Goal: Find specific page/section: Find specific page/section

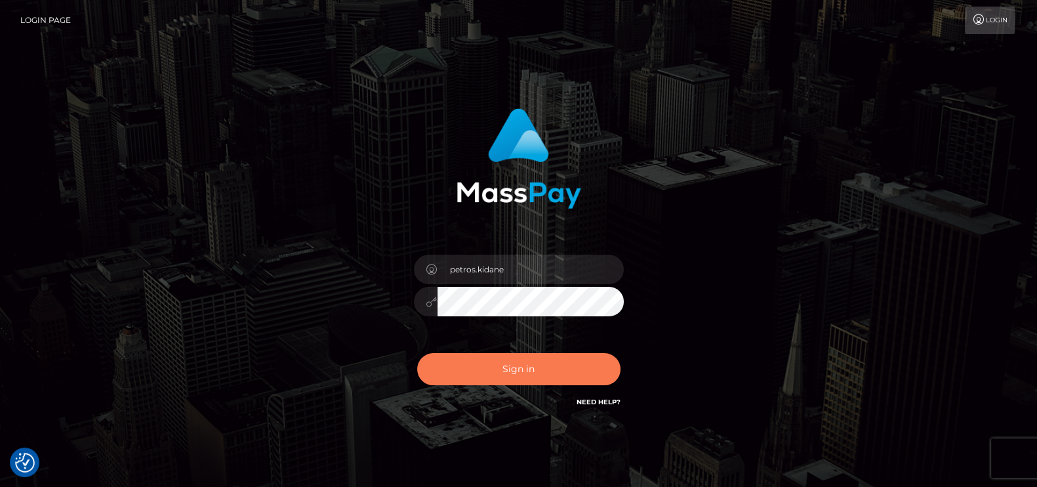
drag, startPoint x: 0, startPoint y: 0, endPoint x: 519, endPoint y: 355, distance: 629.3
click at [519, 355] on button "Sign in" at bounding box center [518, 369] width 203 height 32
type input "petros.kidane"
click at [573, 368] on button "Sign in" at bounding box center [518, 369] width 203 height 32
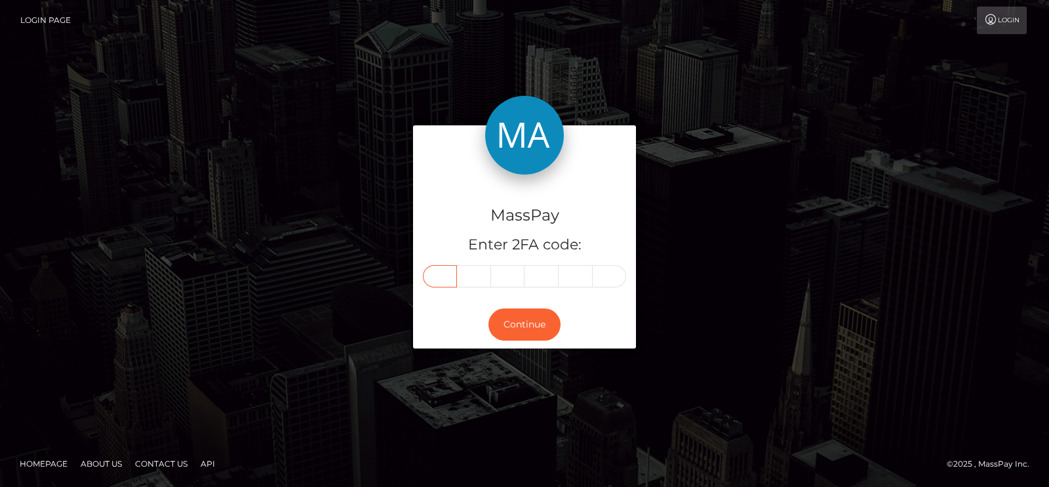
click at [441, 285] on input "text" at bounding box center [440, 276] width 34 height 22
paste input "2"
type input "2"
type input "9"
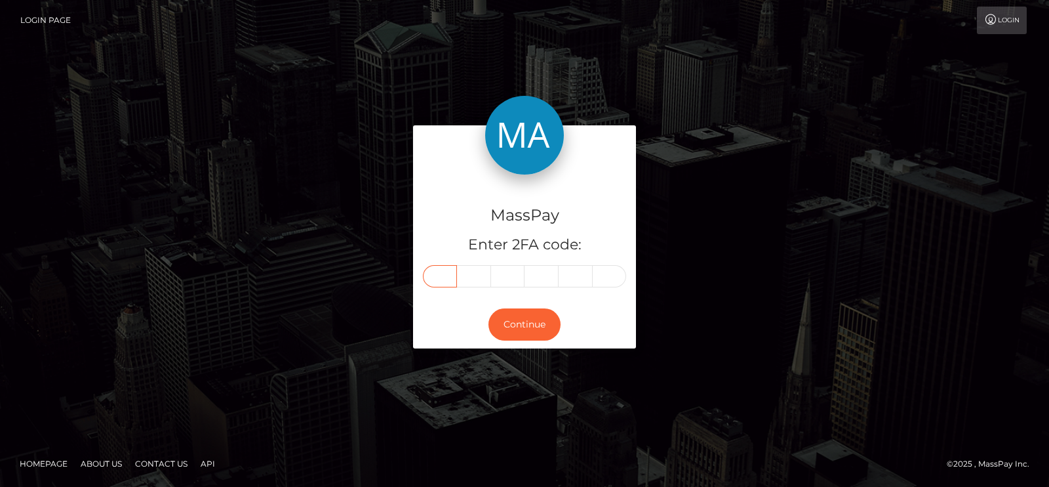
type input "5"
type input "9"
type input "3"
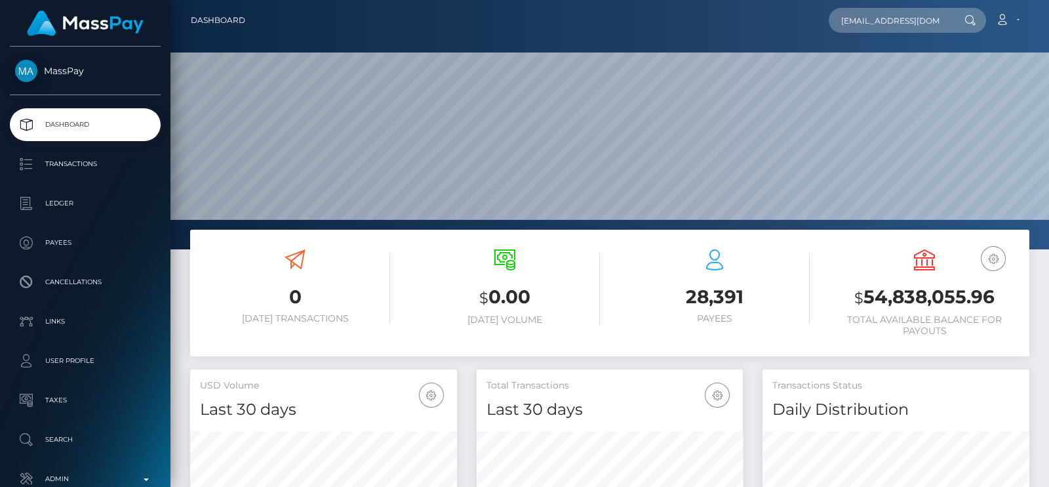
scroll to position [0, 7]
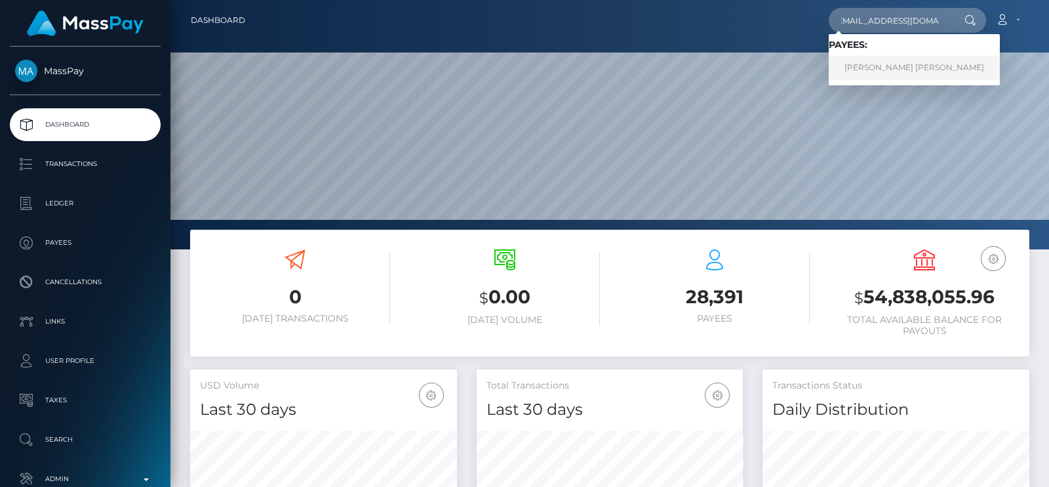
type input "exoticblondiie@gmail.com"
click at [880, 60] on link "KATELYN MARIE FISHER" at bounding box center [914, 68] width 171 height 24
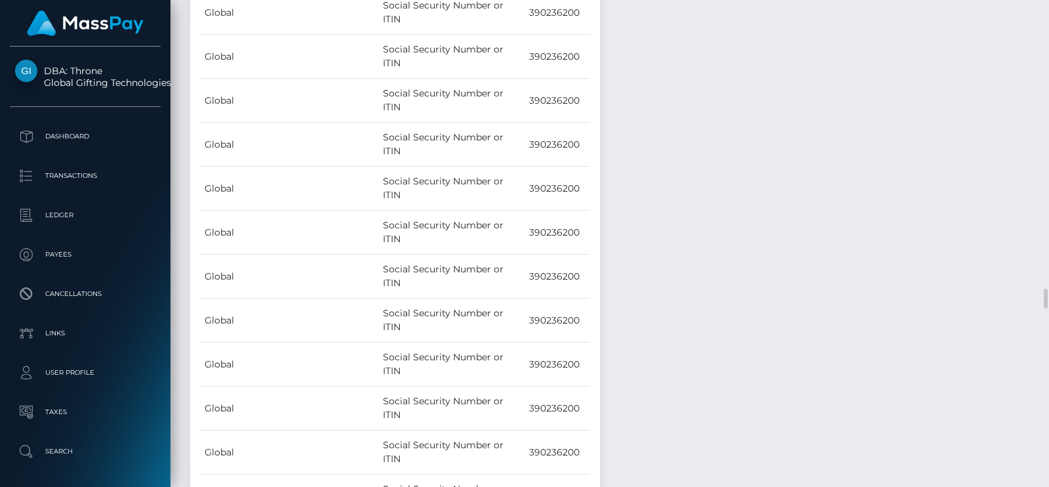
scroll to position [7082, 0]
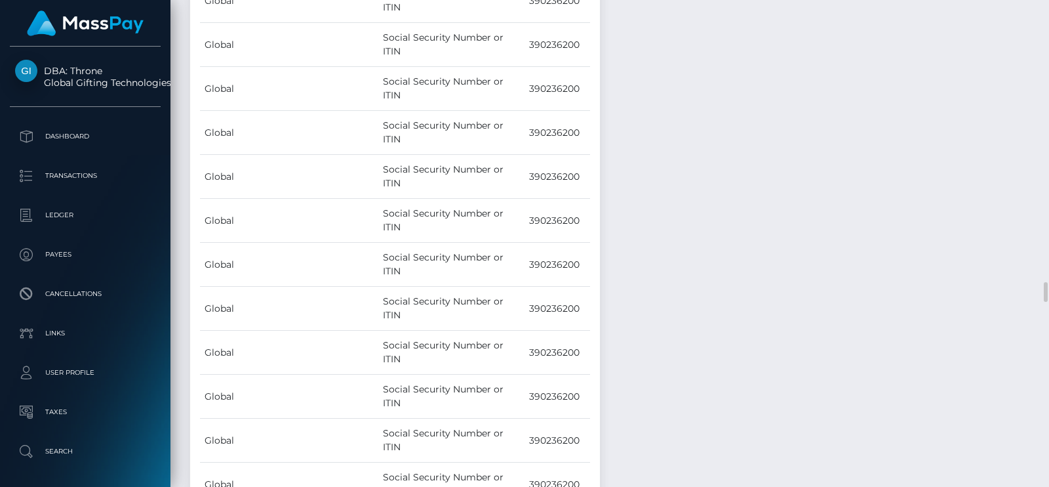
scroll to position [6996, 0]
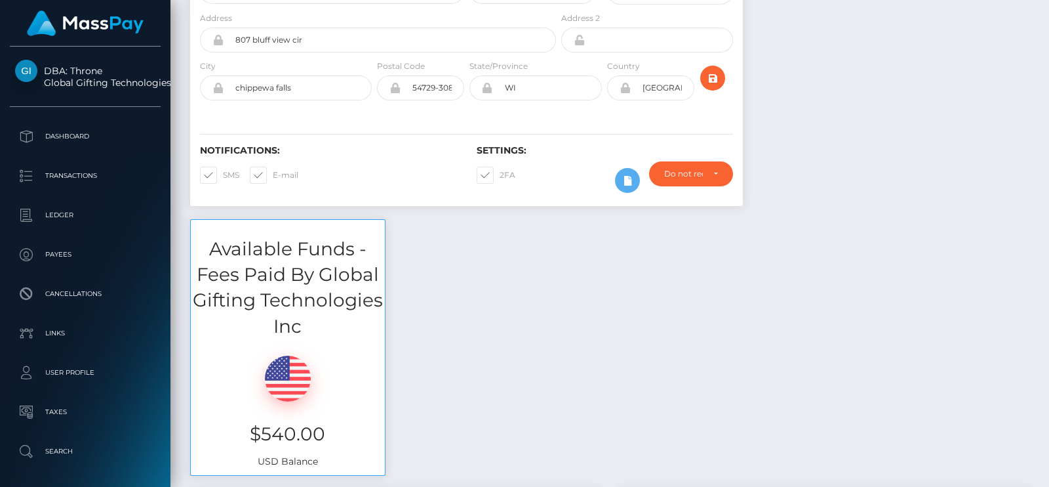
scroll to position [0, 0]
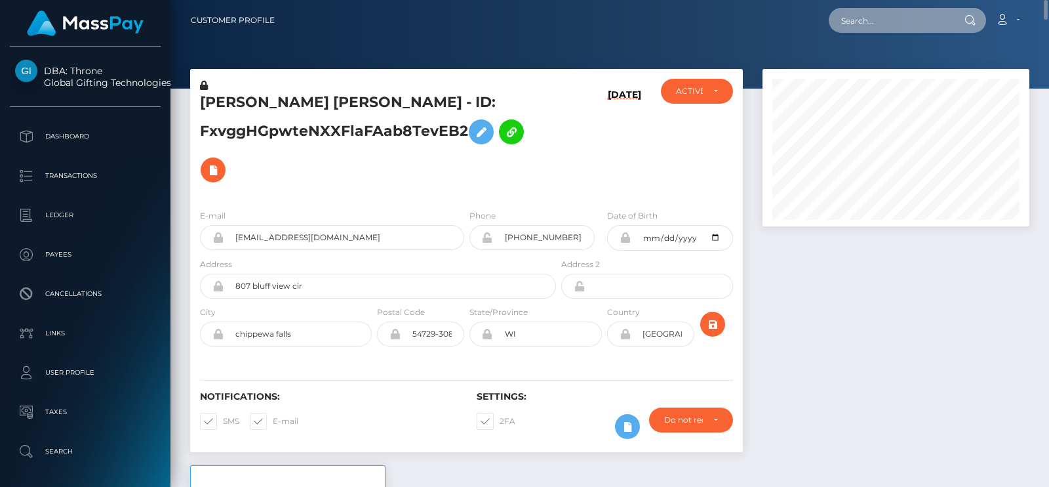
click at [902, 24] on input "text" at bounding box center [890, 20] width 123 height 25
paste input "[EMAIL_ADDRESS][DOMAIN_NAME]"
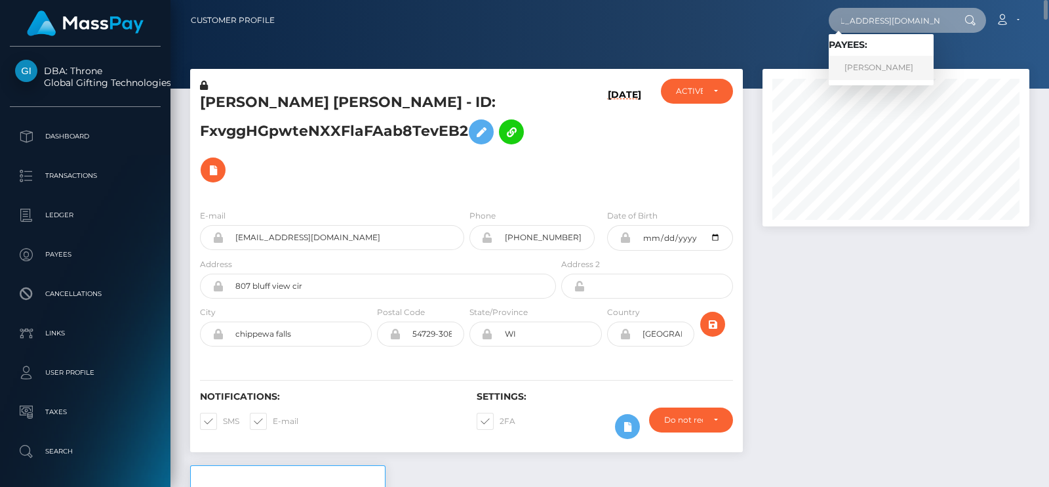
type input "[EMAIL_ADDRESS][DOMAIN_NAME]"
click at [839, 70] on link "MATTHEW SCOT MARTINELLI" at bounding box center [881, 68] width 105 height 24
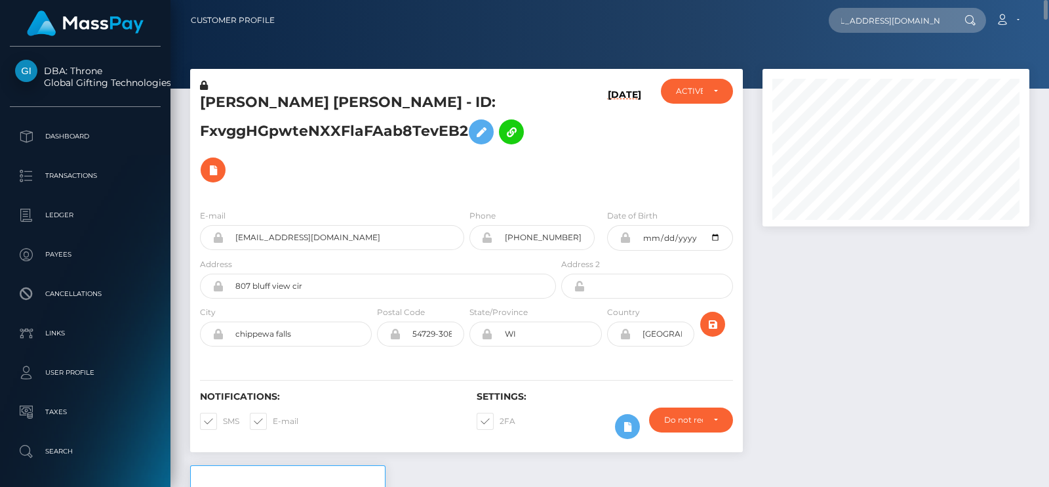
scroll to position [0, 0]
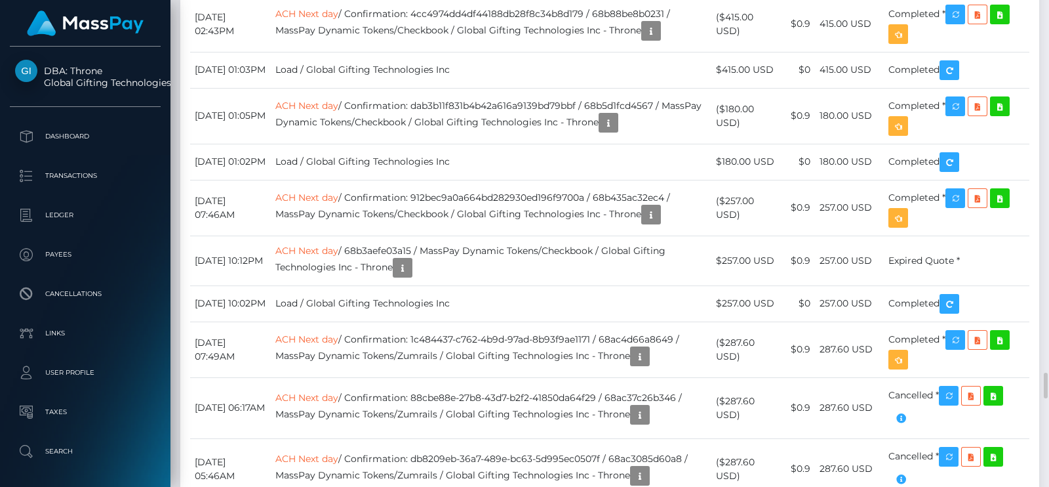
scroll to position [157, 266]
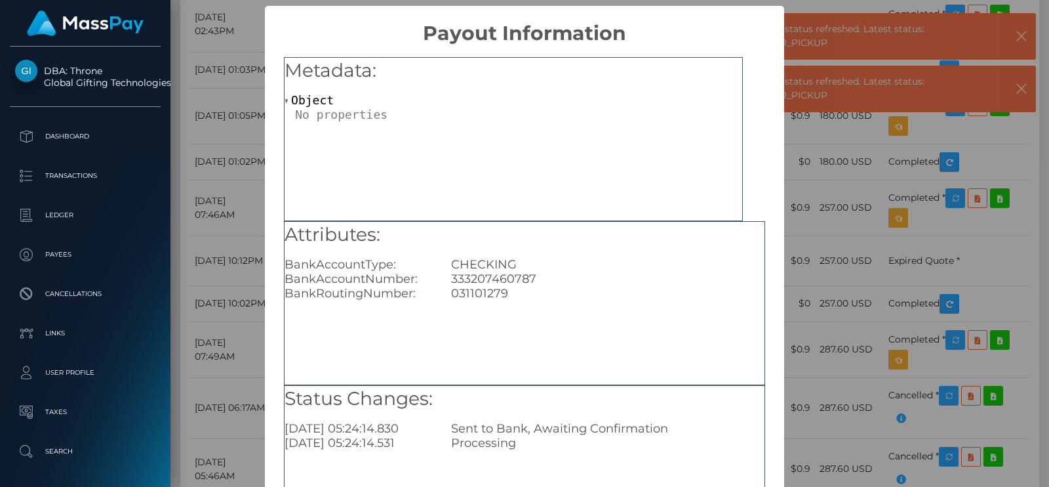
scroll to position [137, 0]
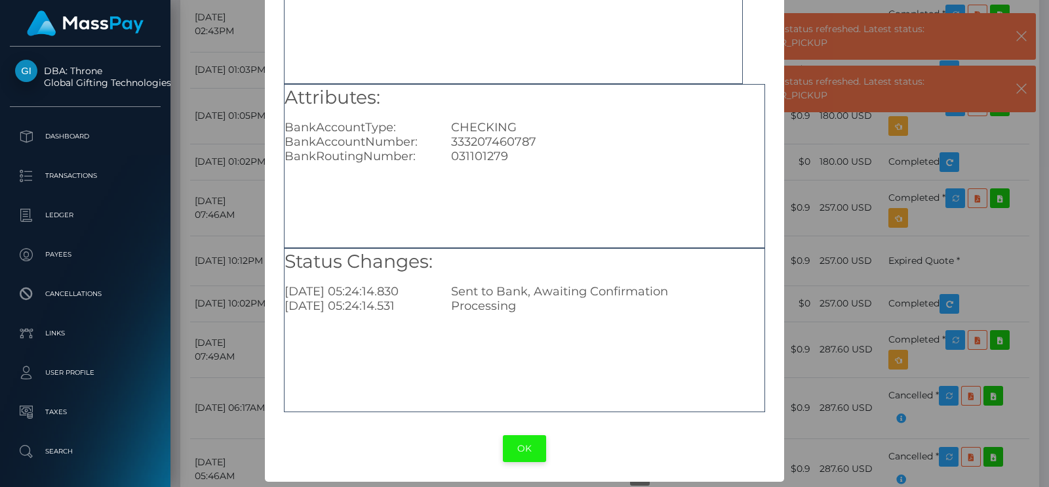
click at [521, 437] on button "OK" at bounding box center [524, 448] width 43 height 27
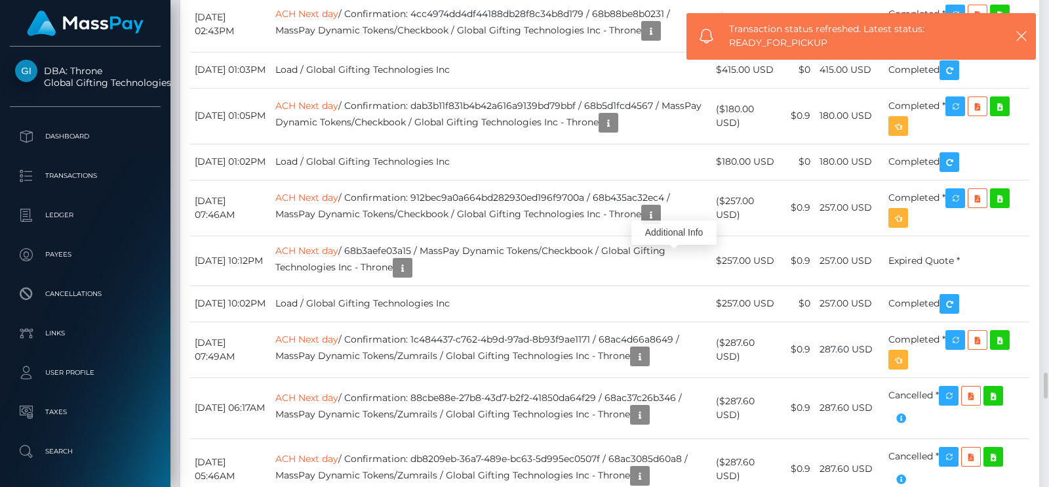
scroll to position [157, 266]
